Goal: Find specific page/section: Find specific page/section

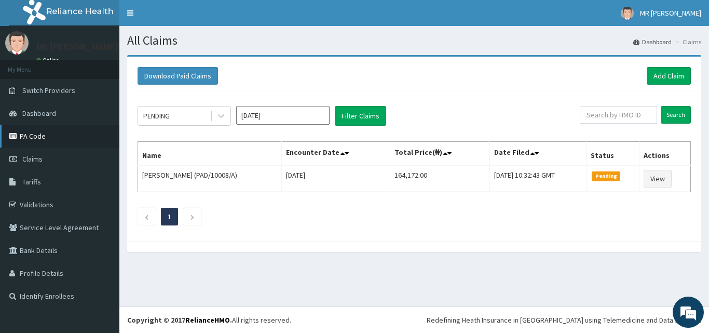
click at [36, 137] on link "PA Code" at bounding box center [59, 136] width 119 height 23
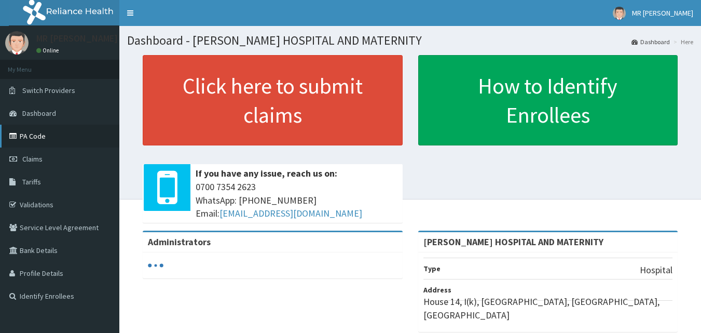
click at [47, 133] on link "PA Code" at bounding box center [59, 136] width 119 height 23
